Goal: Use online tool/utility: Utilize a website feature to perform a specific function

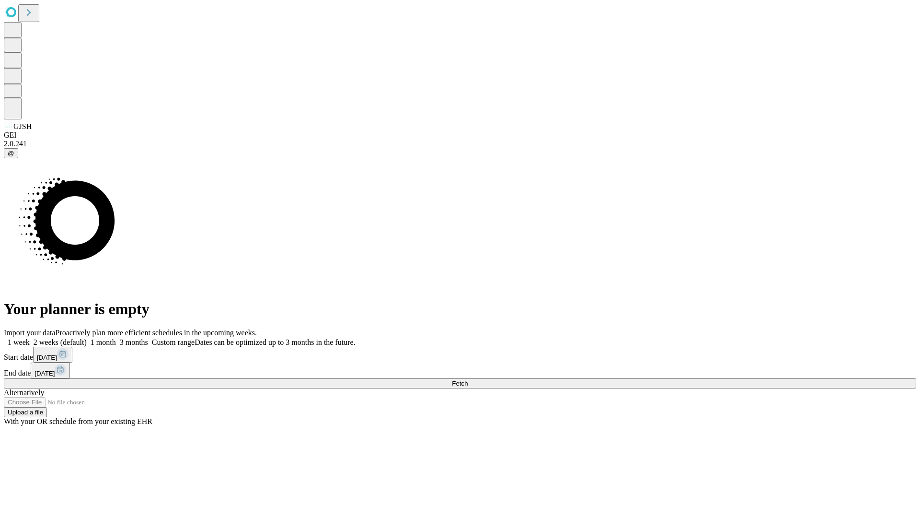
click at [468, 380] on span "Fetch" at bounding box center [460, 383] width 16 height 7
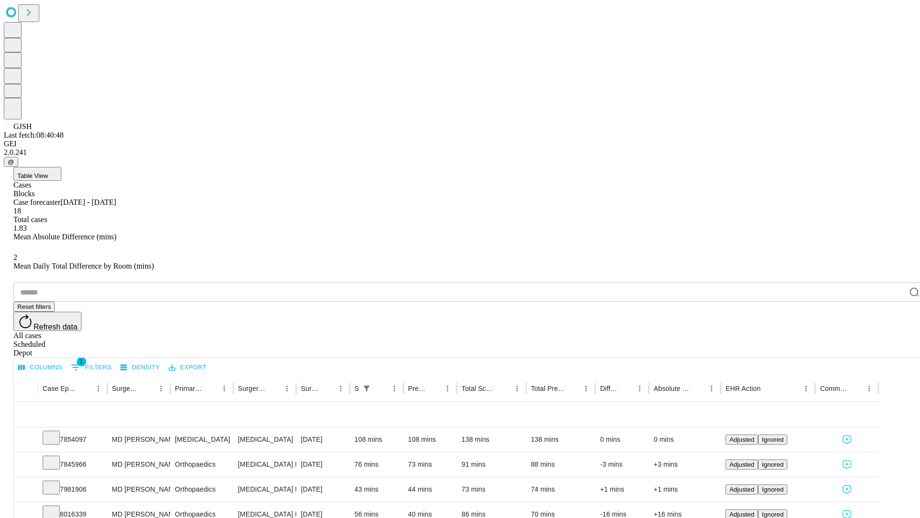
scroll to position [32, 0]
